Goal: Find specific page/section: Find specific page/section

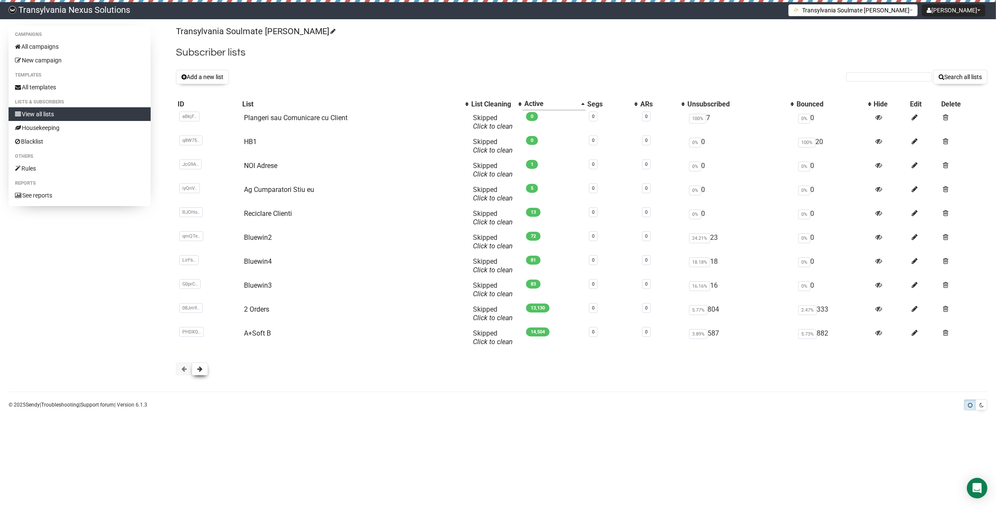
click at [203, 365] on button at bounding box center [200, 369] width 16 height 13
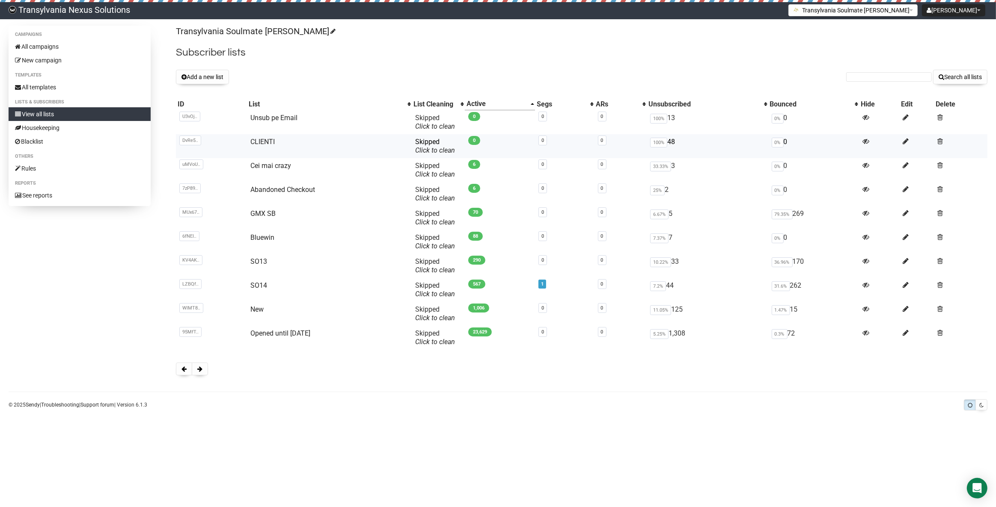
click at [257, 136] on td "CLIENTI" at bounding box center [329, 146] width 165 height 24
click at [251, 142] on link "CLIENTI" at bounding box center [262, 142] width 24 height 8
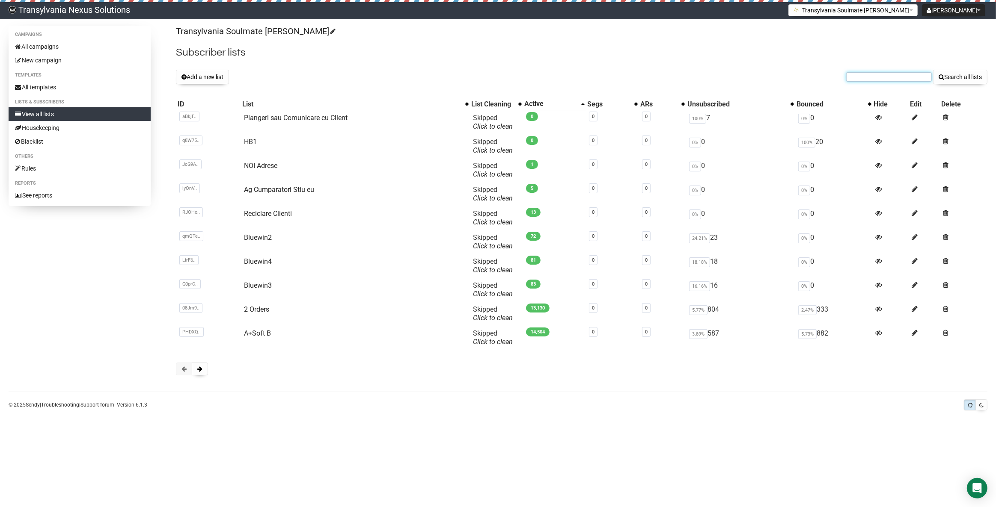
click at [873, 74] on input "text" at bounding box center [889, 76] width 86 height 9
paste input "[EMAIL_ADDRESS][DOMAIN_NAME]"
type input "[EMAIL_ADDRESS][DOMAIN_NAME]"
click at [955, 82] on button "Search all lists" at bounding box center [960, 77] width 54 height 15
